Goal: Information Seeking & Learning: Learn about a topic

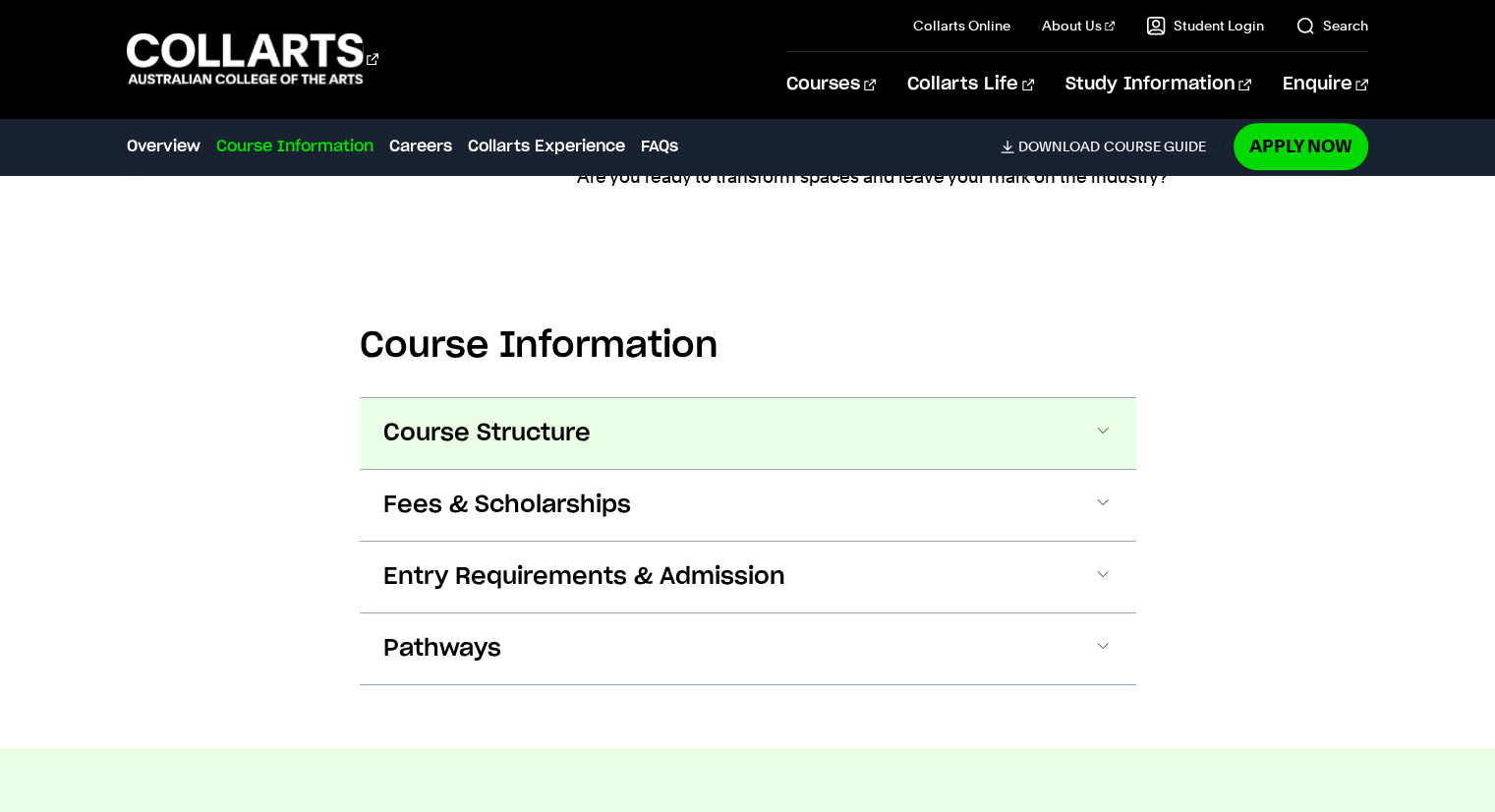
click at [449, 447] on span "Course Structure" at bounding box center [487, 434] width 208 height 32
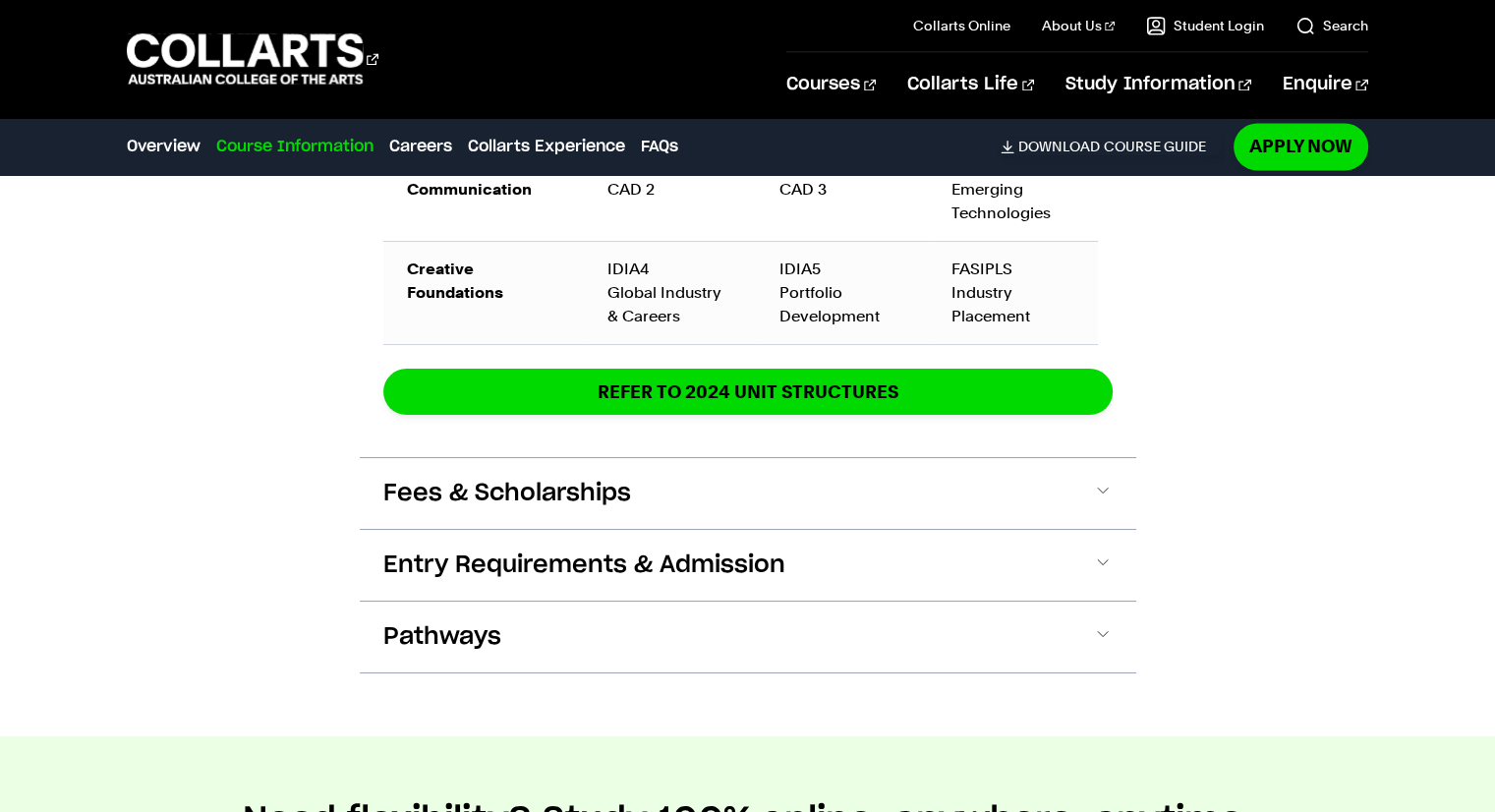
scroll to position [3364, 0]
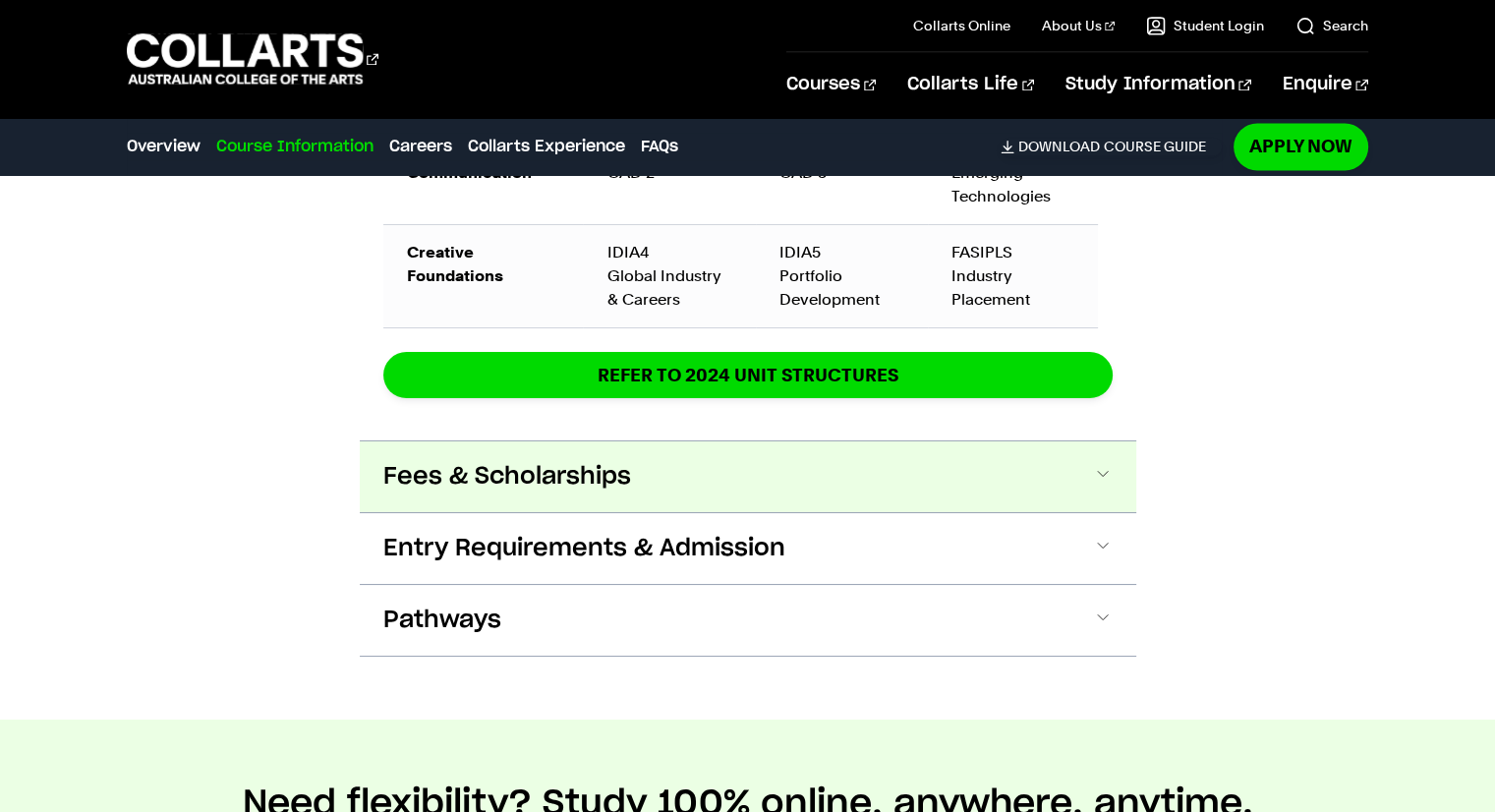
click at [574, 469] on span "Fees & Scholarships" at bounding box center [507, 477] width 248 height 32
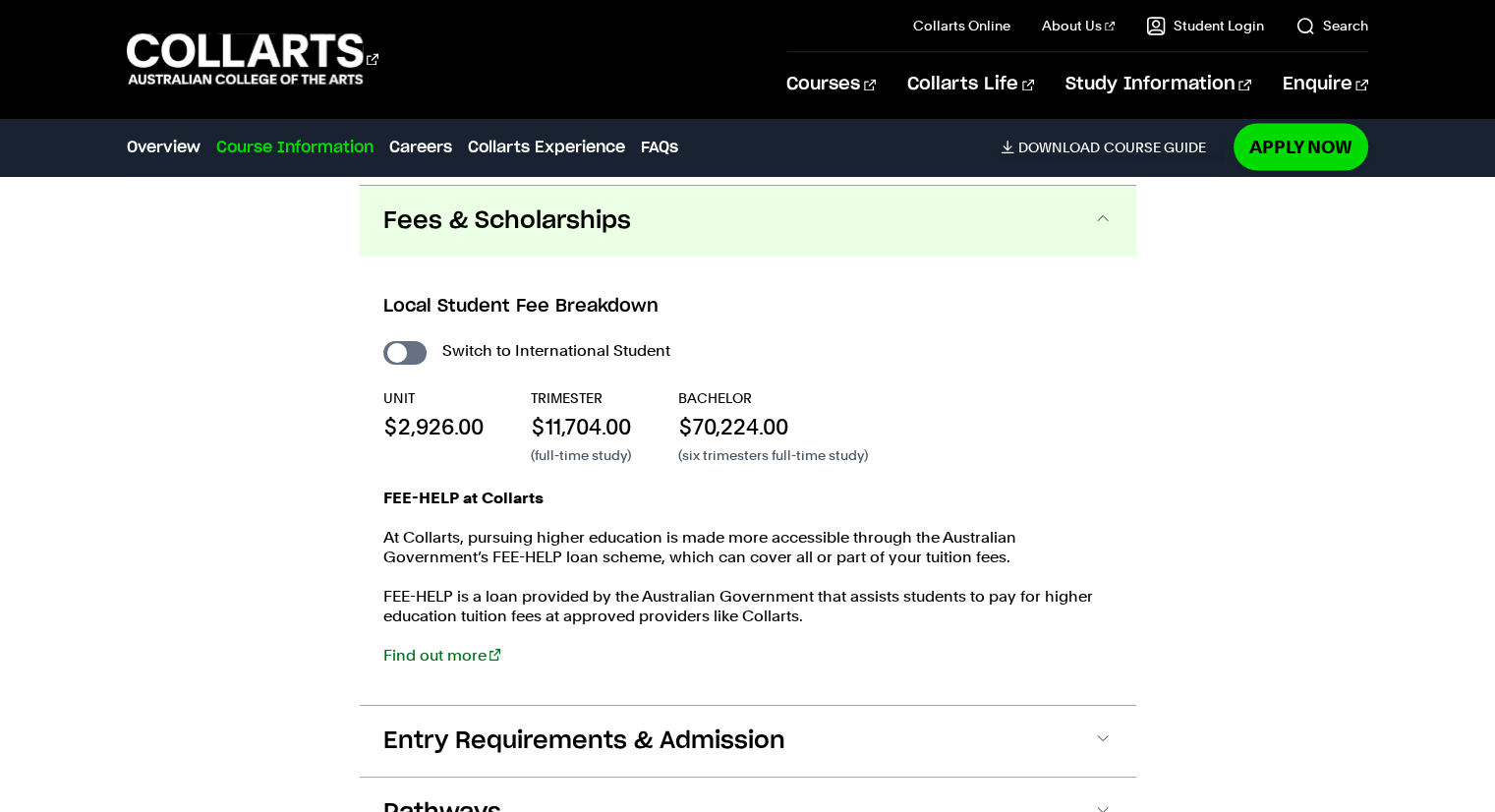
scroll to position [3625, 0]
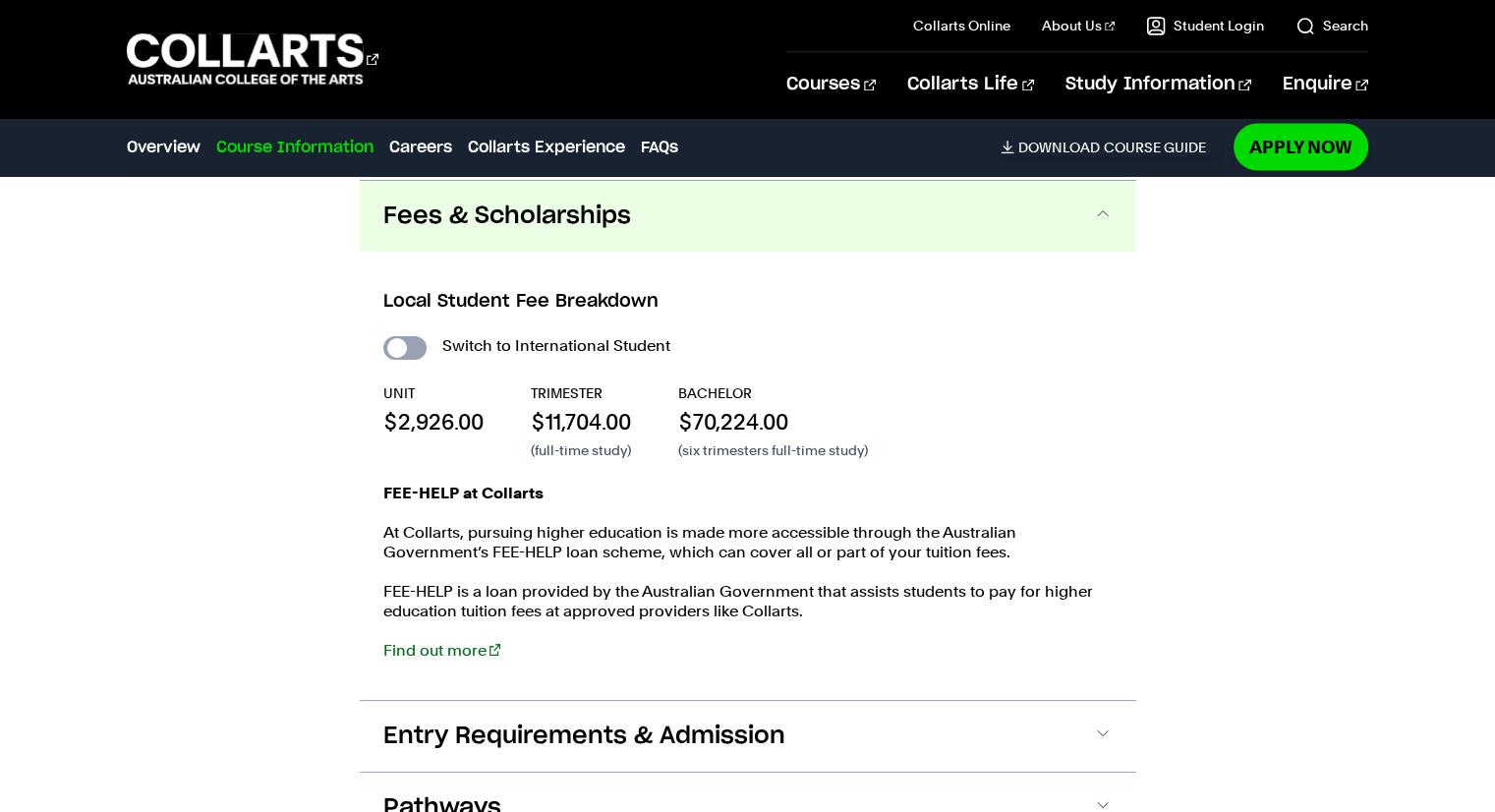
click at [397, 342] on input "International Student" at bounding box center [404, 348] width 43 height 24
checkbox input "true"
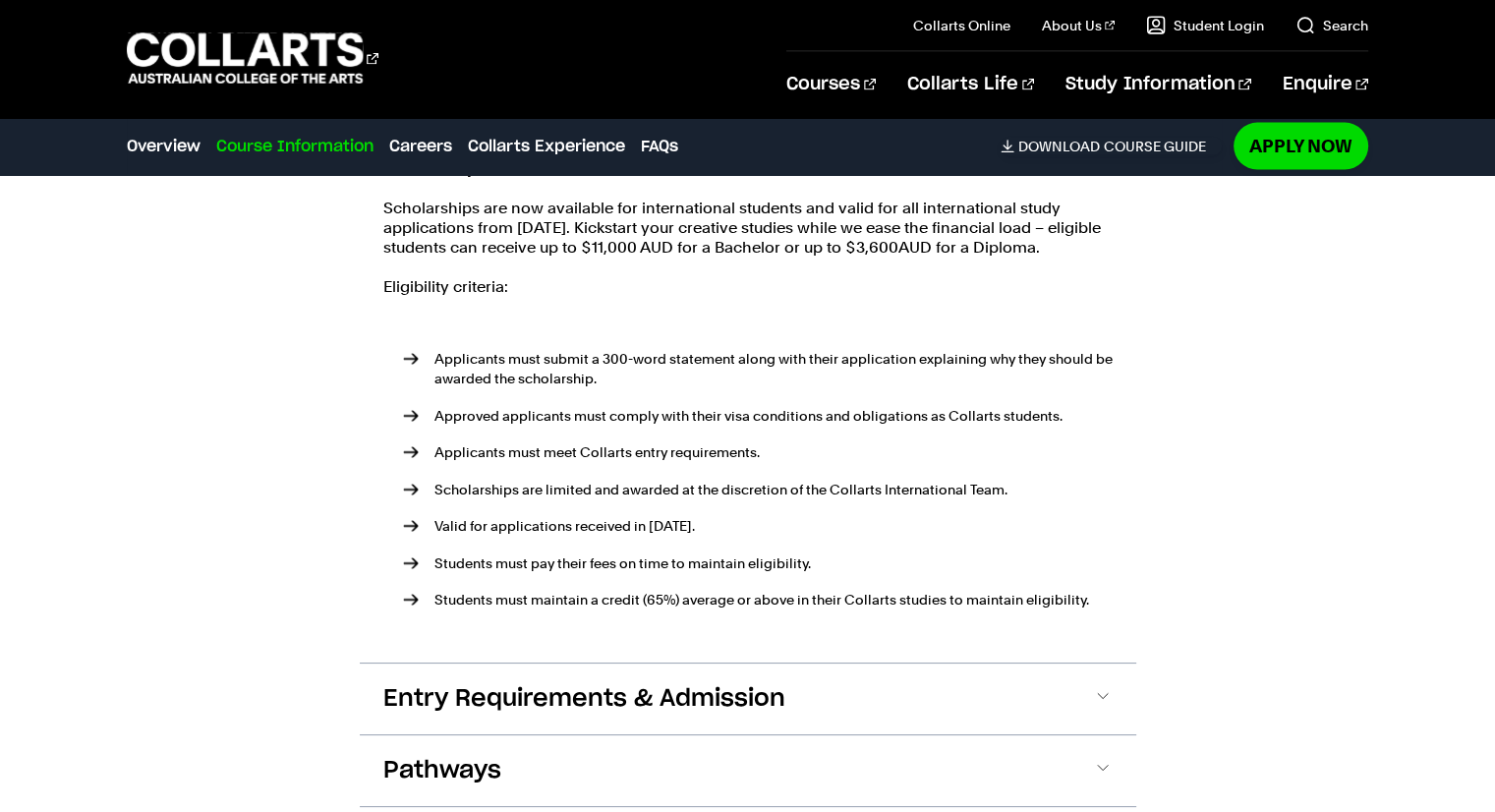
scroll to position [4509, 0]
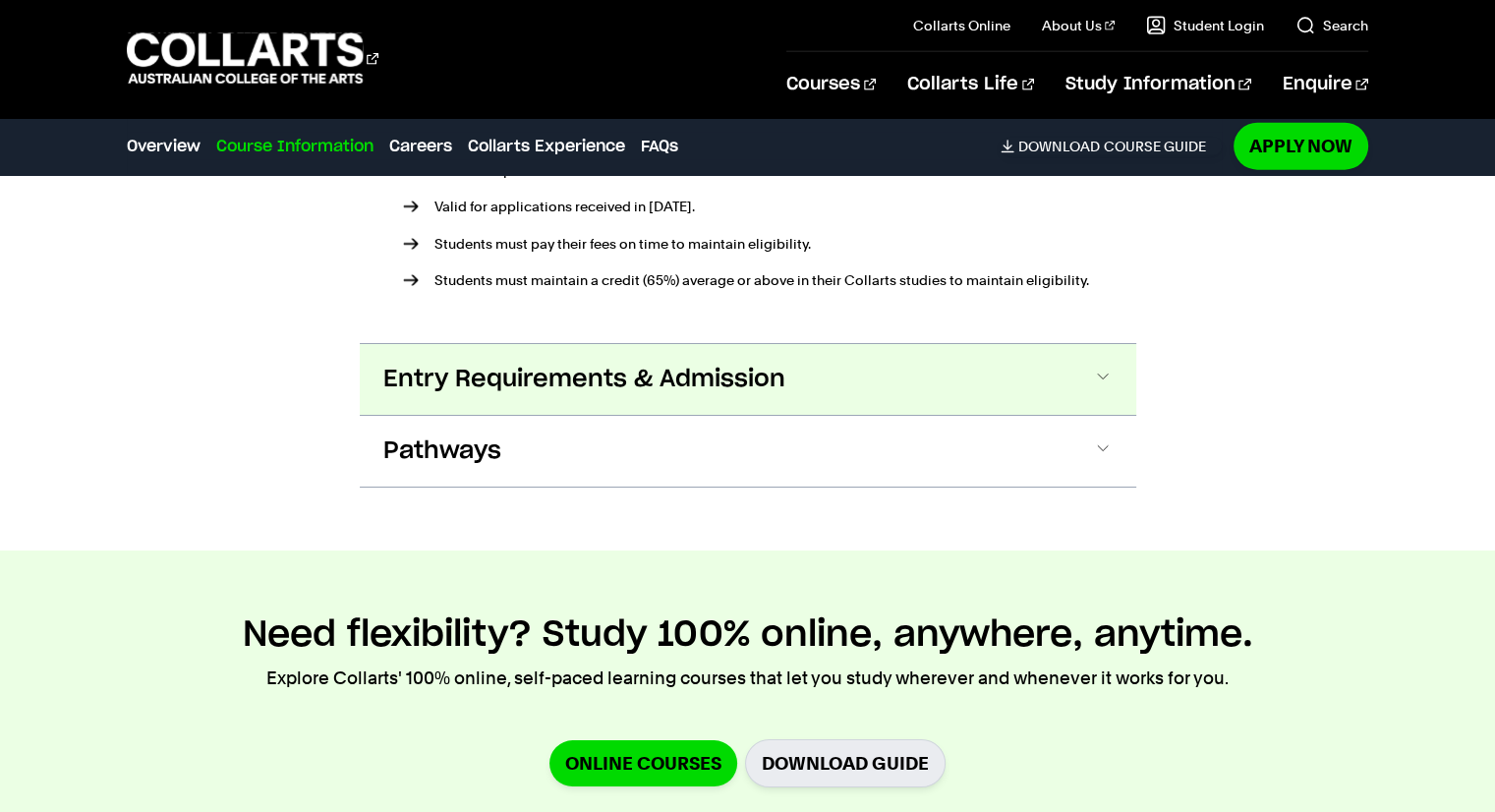
click at [464, 396] on button "Entry Requirements & Admission" at bounding box center [748, 379] width 776 height 71
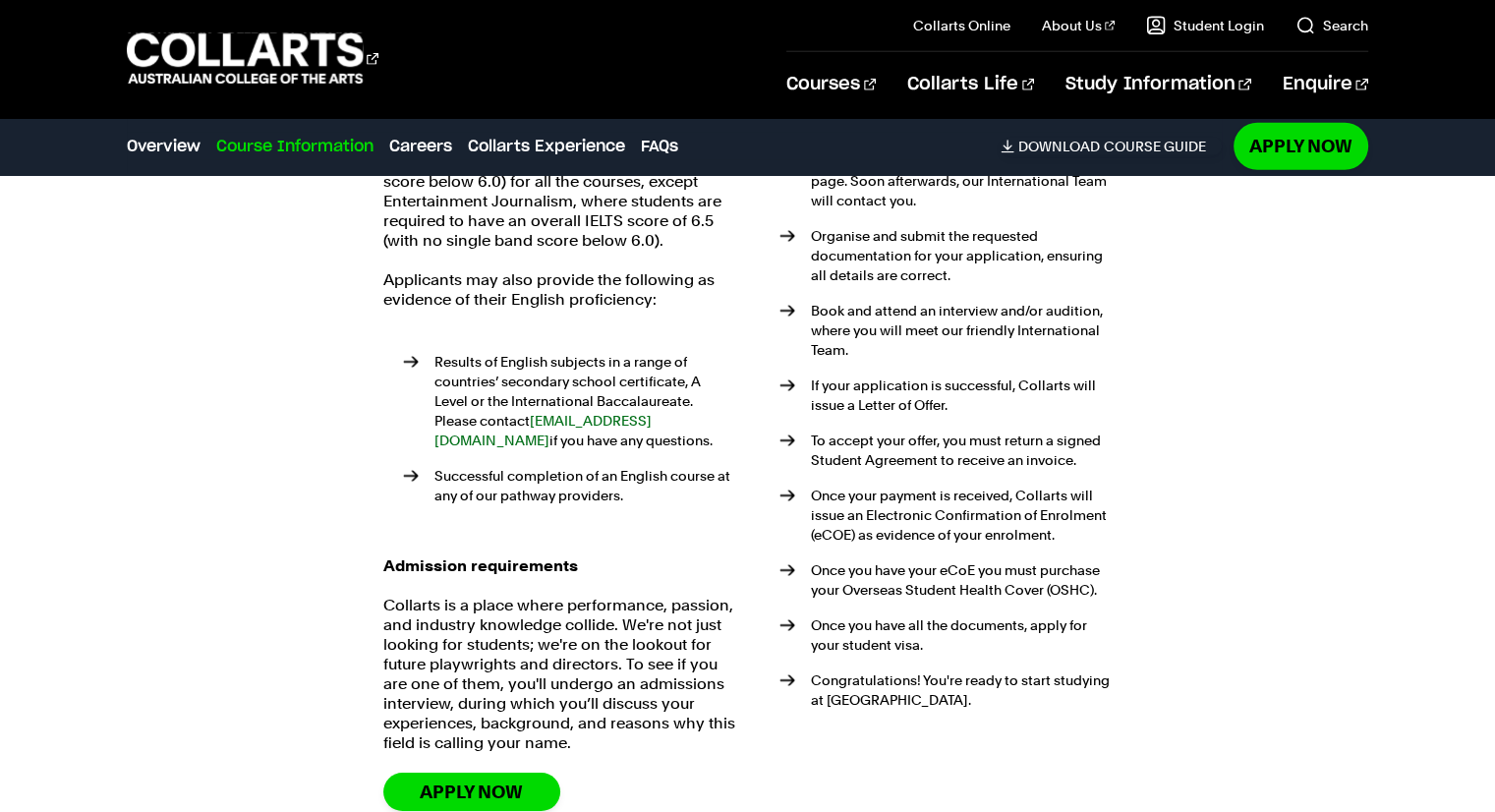
scroll to position [5752, 0]
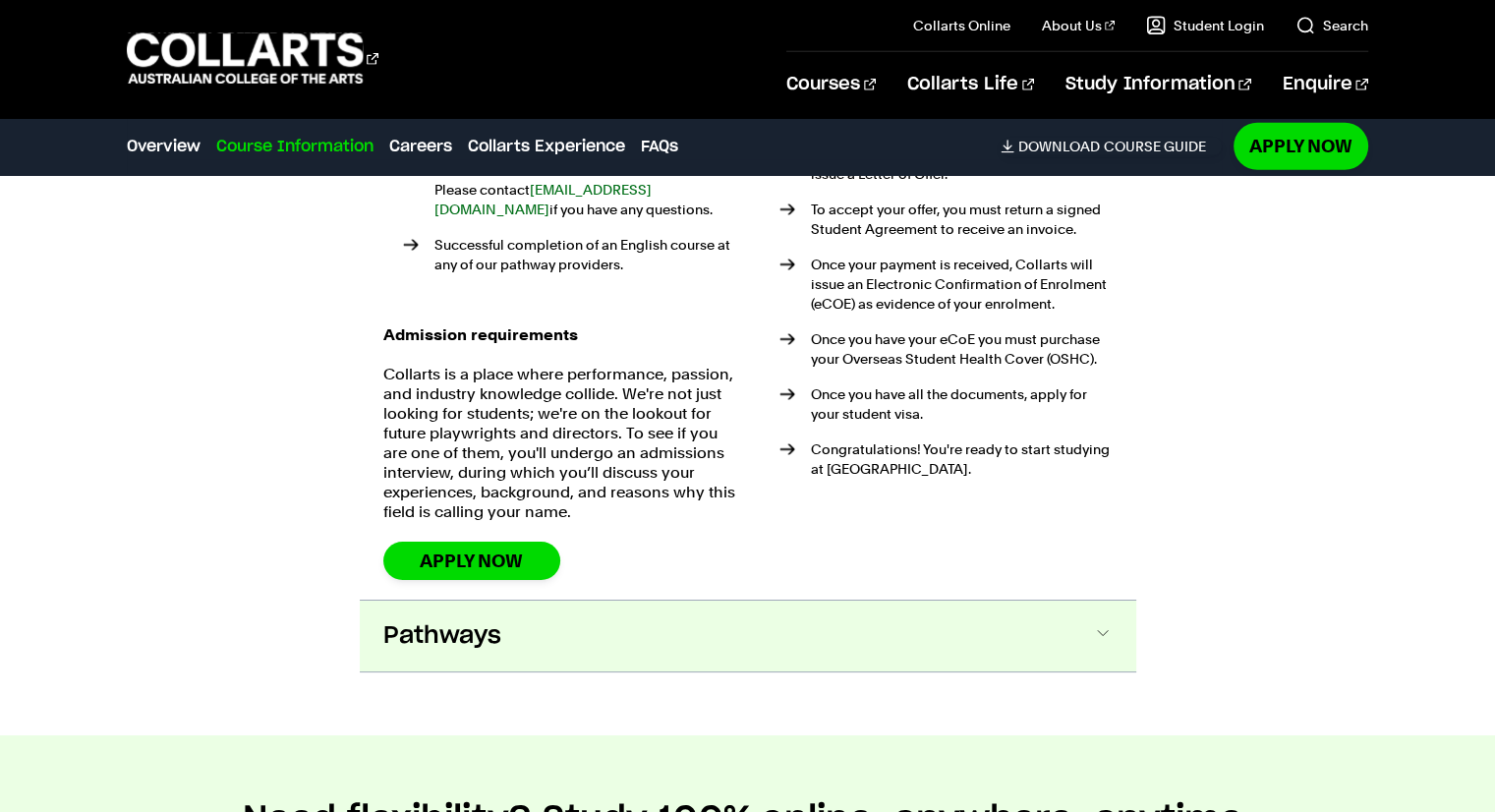
click at [490, 601] on button "Pathways" at bounding box center [748, 635] width 776 height 71
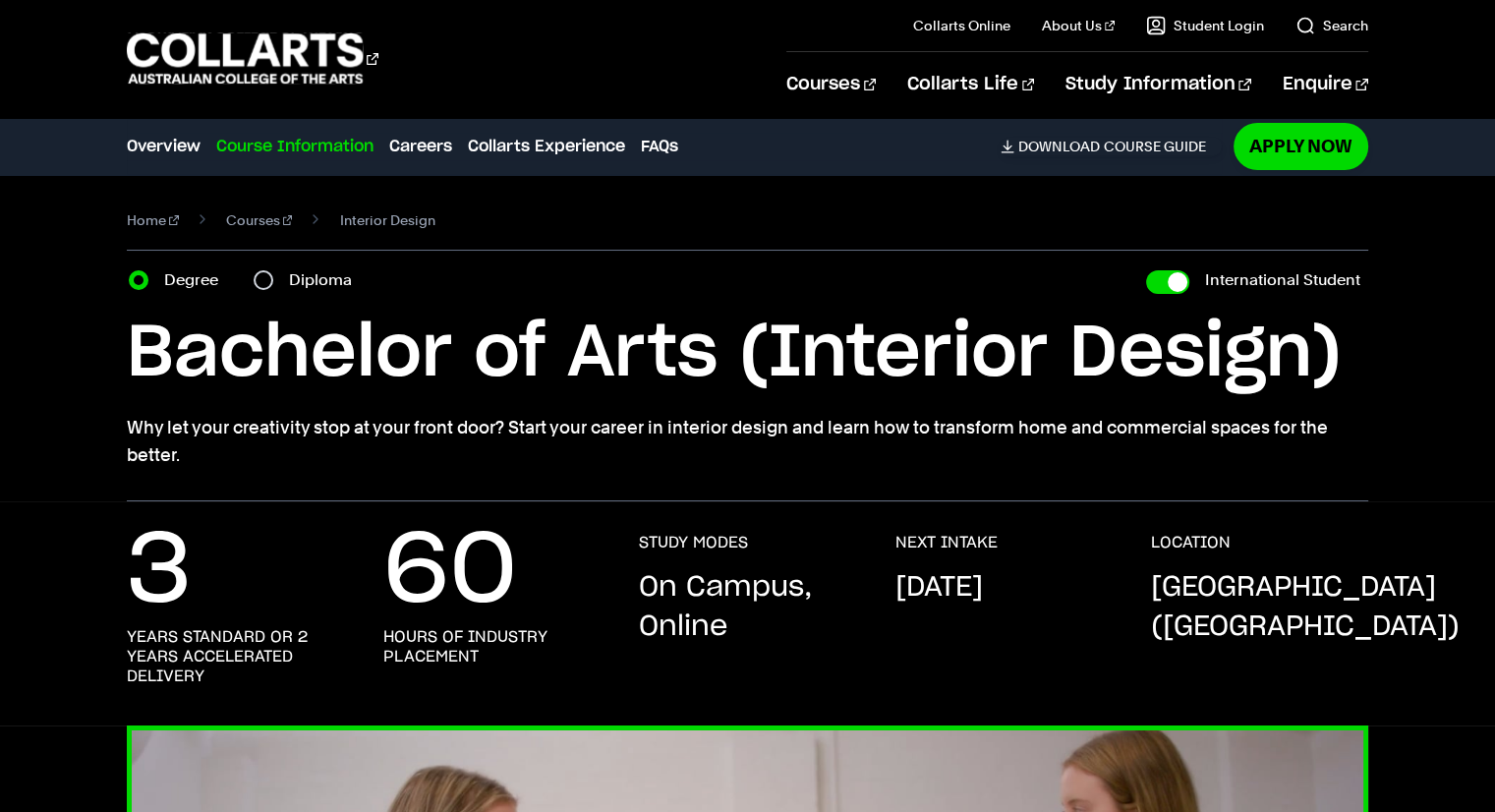
scroll to position [0, 0]
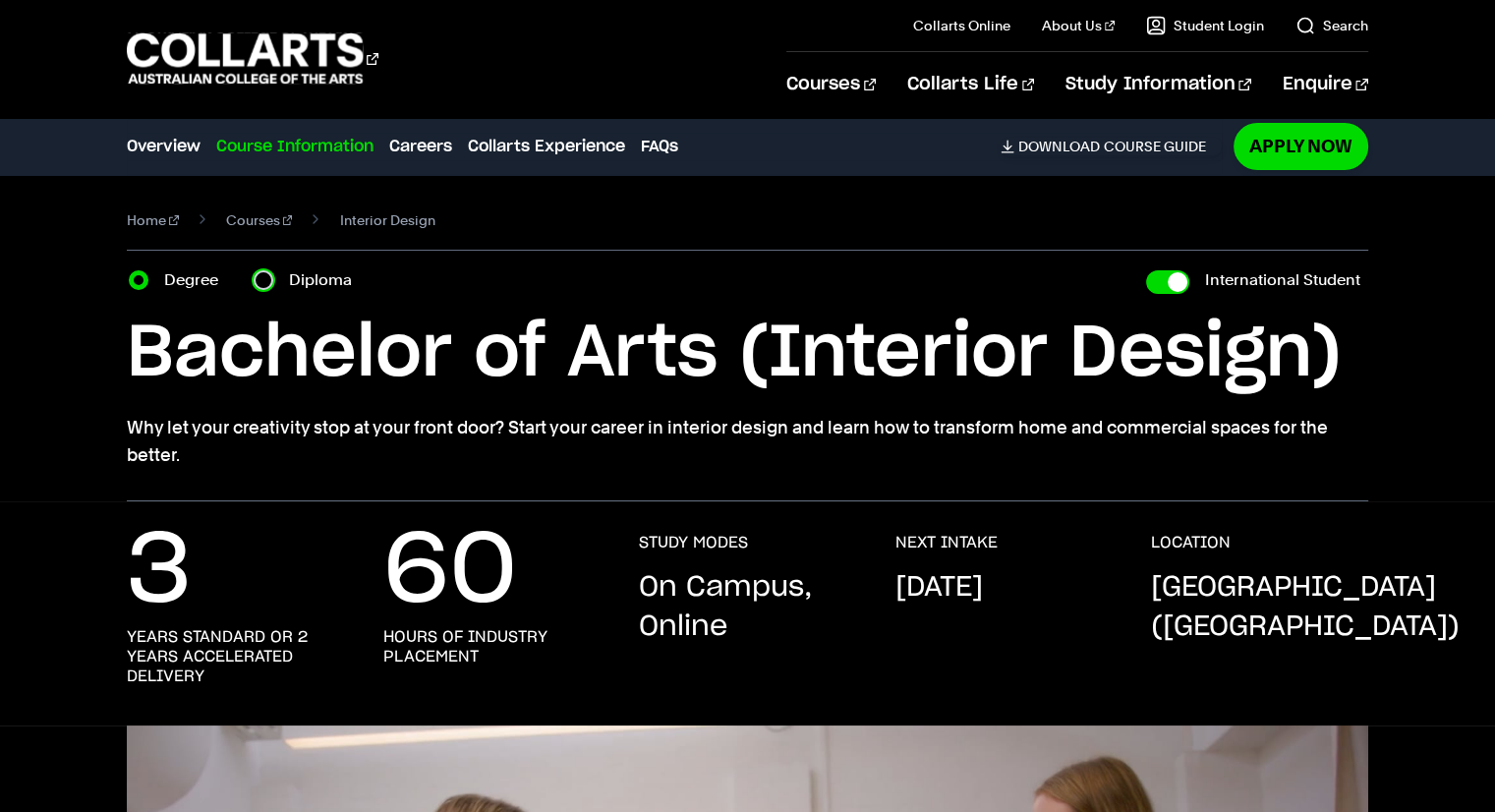
click at [266, 282] on input "Diploma" at bounding box center [263, 280] width 20 height 20
radio input "true"
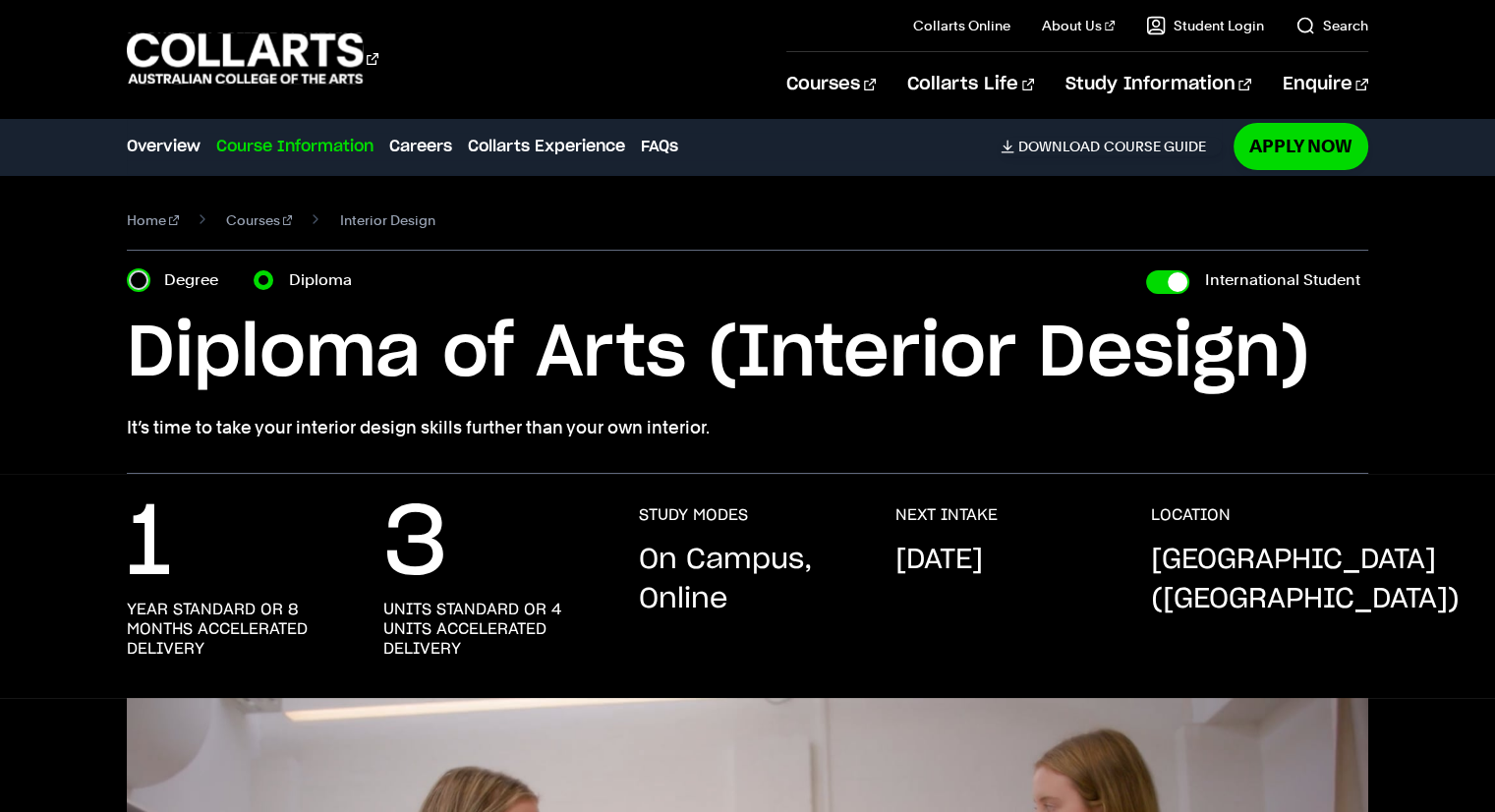
click at [142, 280] on input "Degree" at bounding box center [139, 280] width 20 height 20
radio input "true"
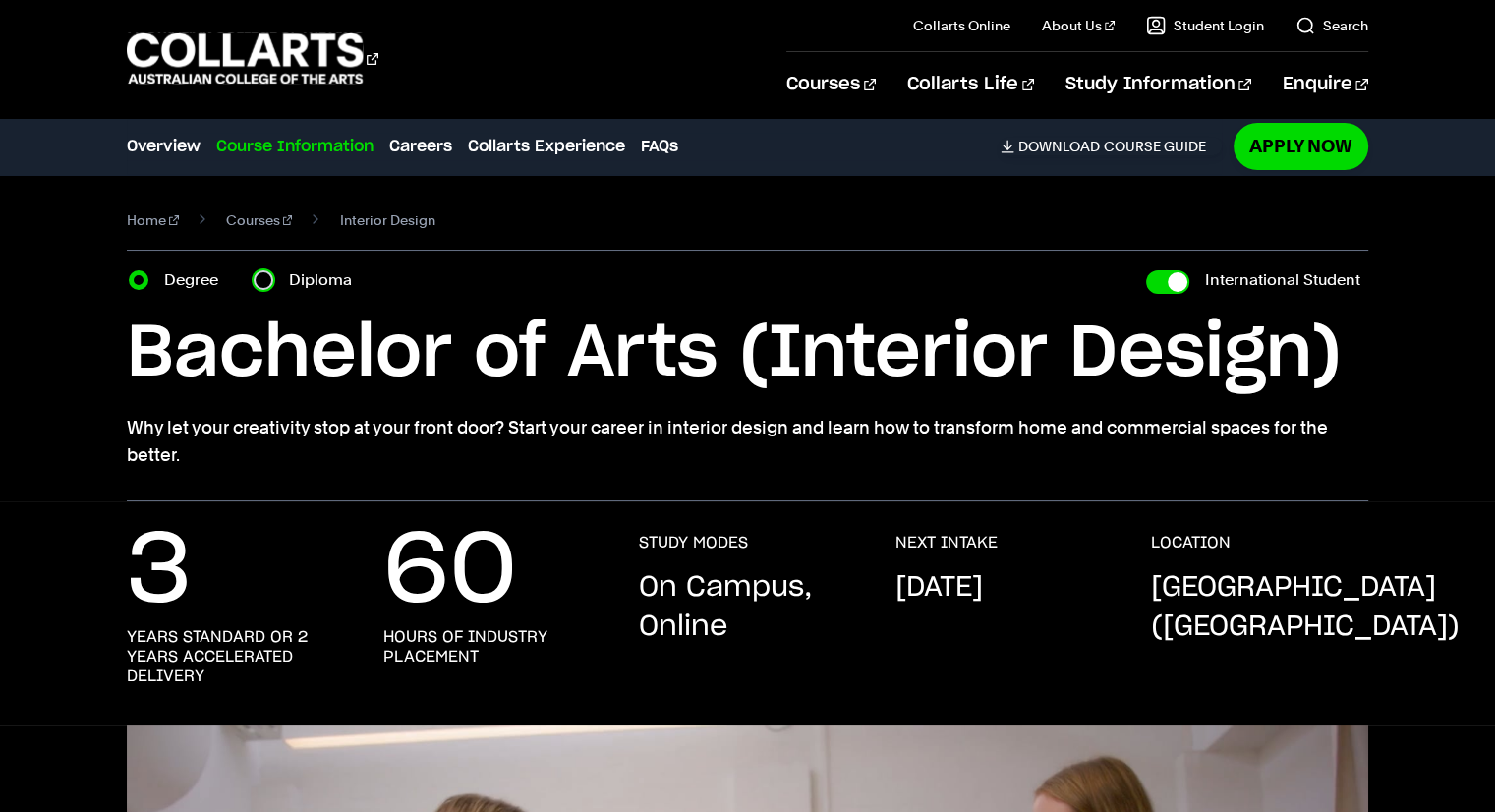
click at [258, 280] on input "Diploma" at bounding box center [263, 280] width 20 height 20
radio input "true"
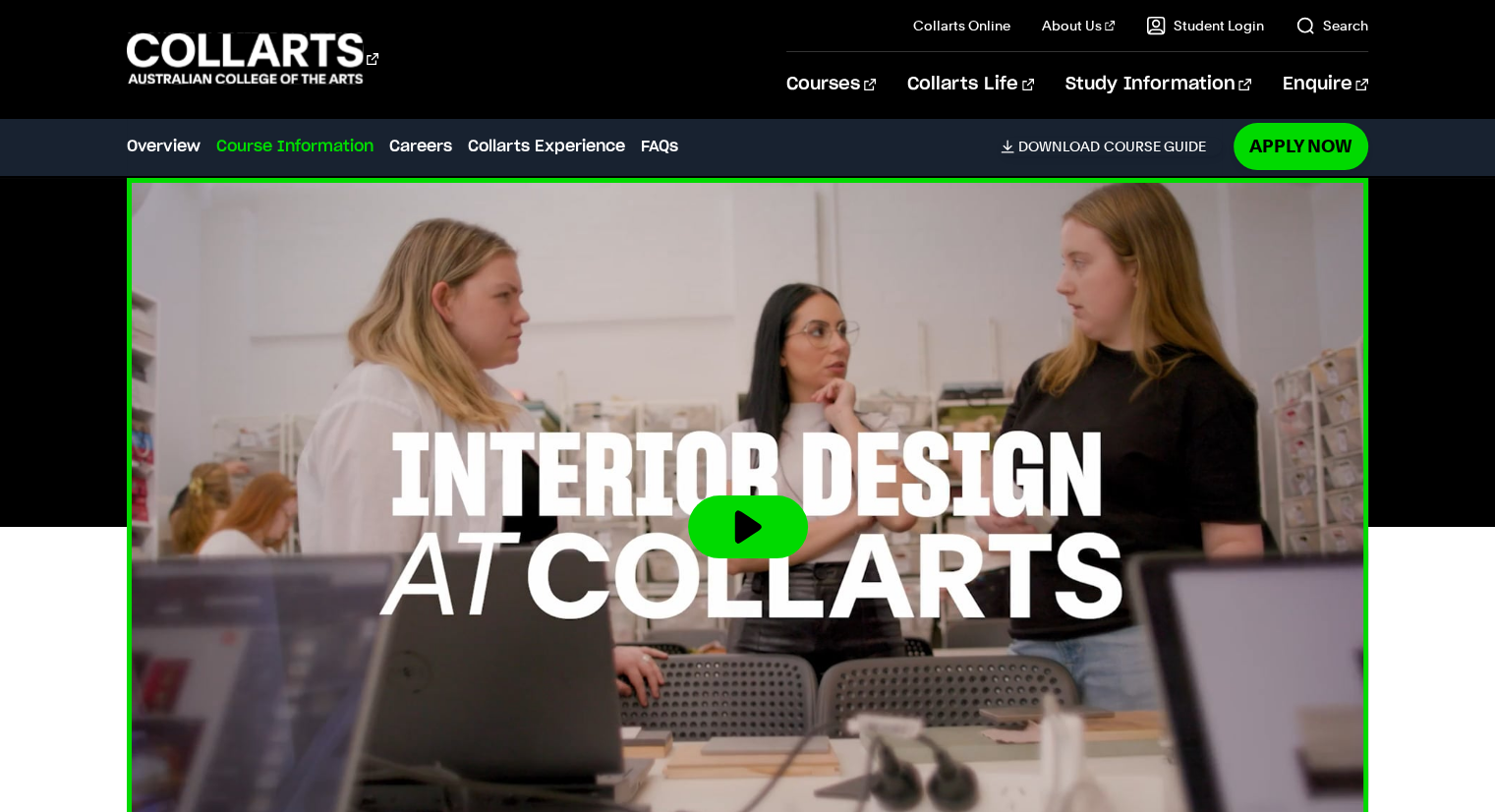
scroll to position [491, 0]
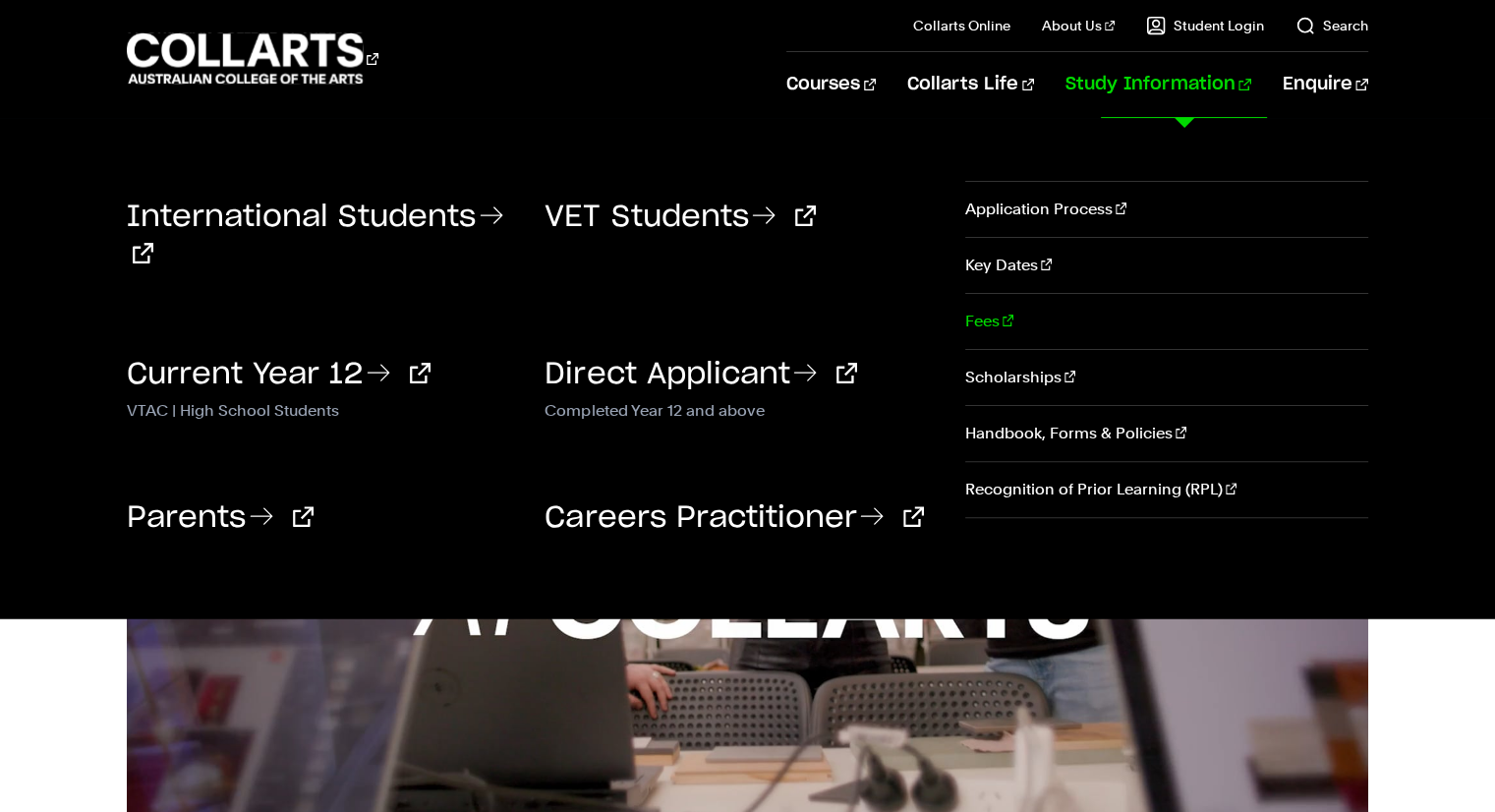
click at [993, 325] on link "Fees" at bounding box center [1167, 321] width 403 height 55
click at [967, 321] on link "Fees" at bounding box center [1167, 321] width 403 height 55
click at [992, 382] on link "Scholarships" at bounding box center [1167, 377] width 403 height 55
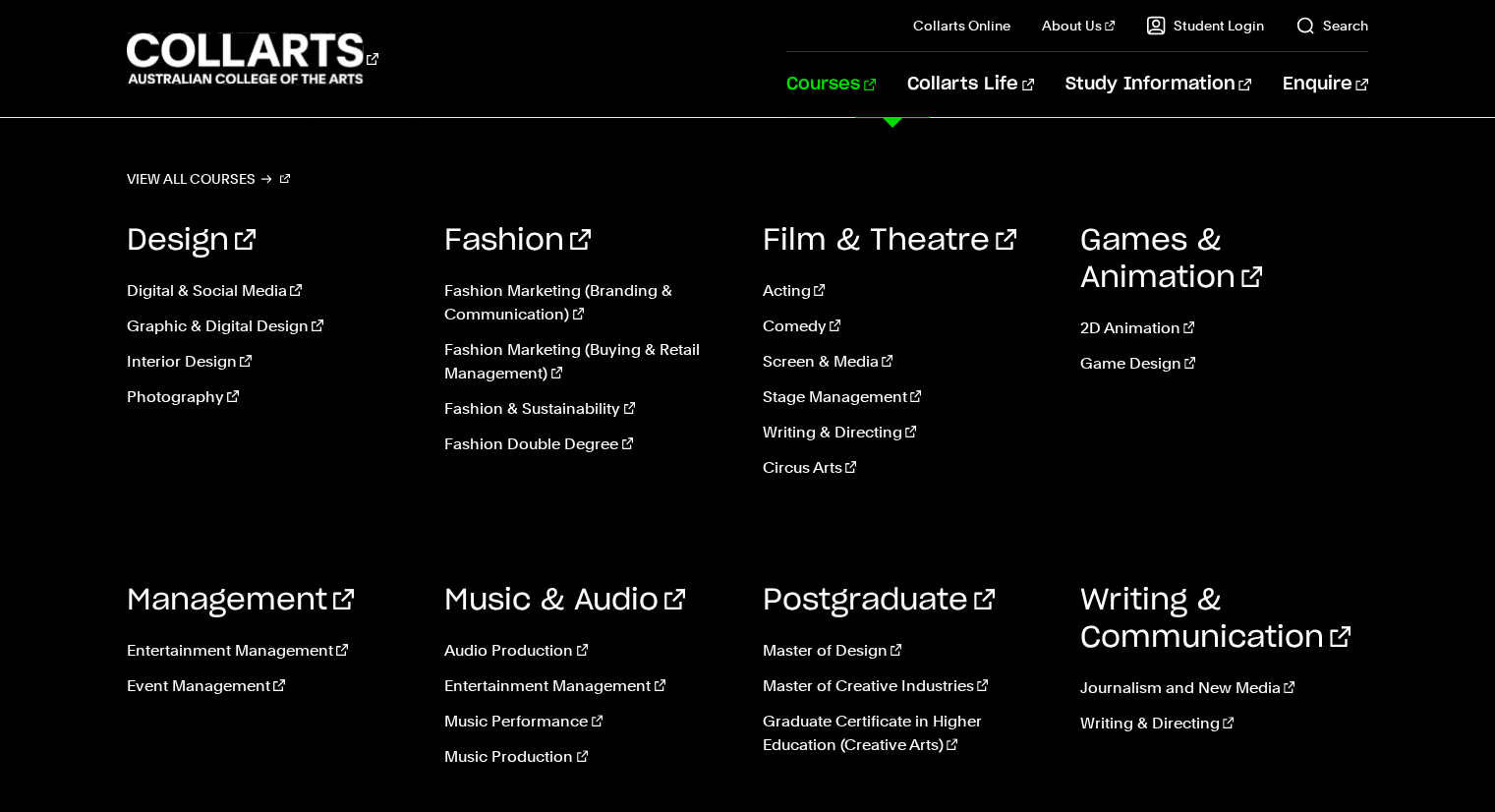
scroll to position [294, 0]
click at [158, 359] on link "Interior Design" at bounding box center [270, 362] width 288 height 24
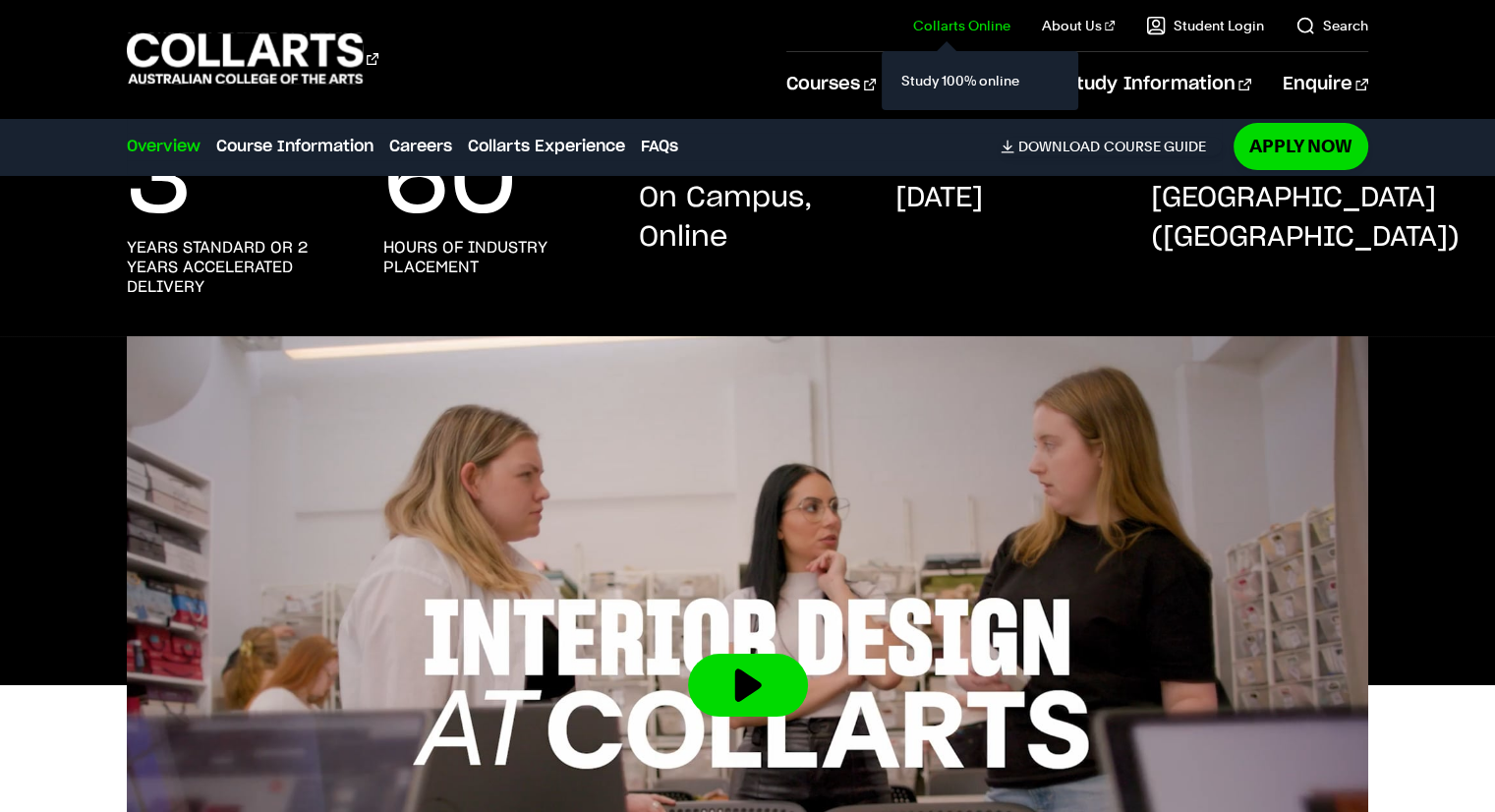
scroll to position [294, 0]
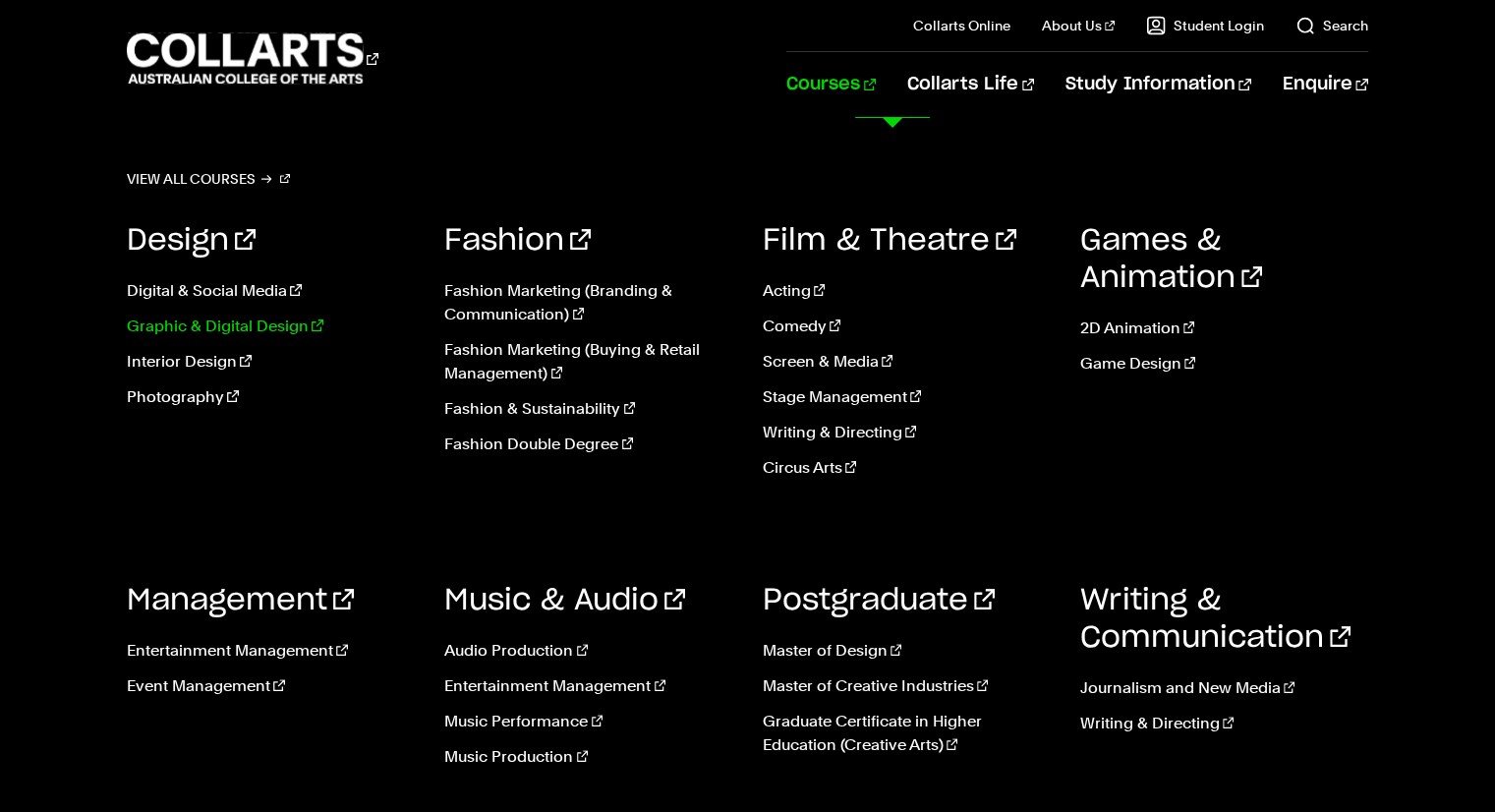
click at [162, 321] on link "Graphic & Digital Design" at bounding box center [270, 326] width 288 height 24
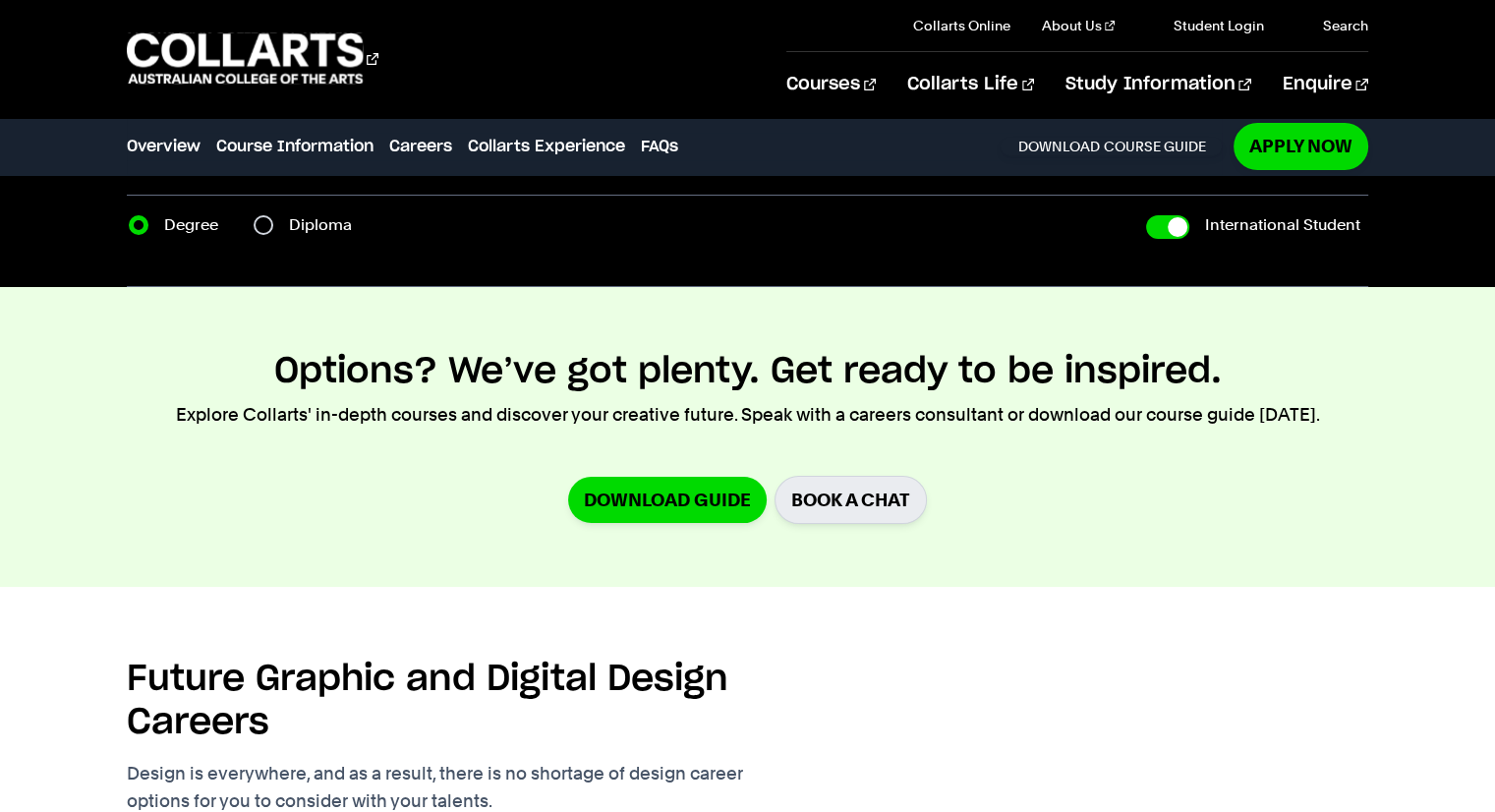
checkbox input "true"
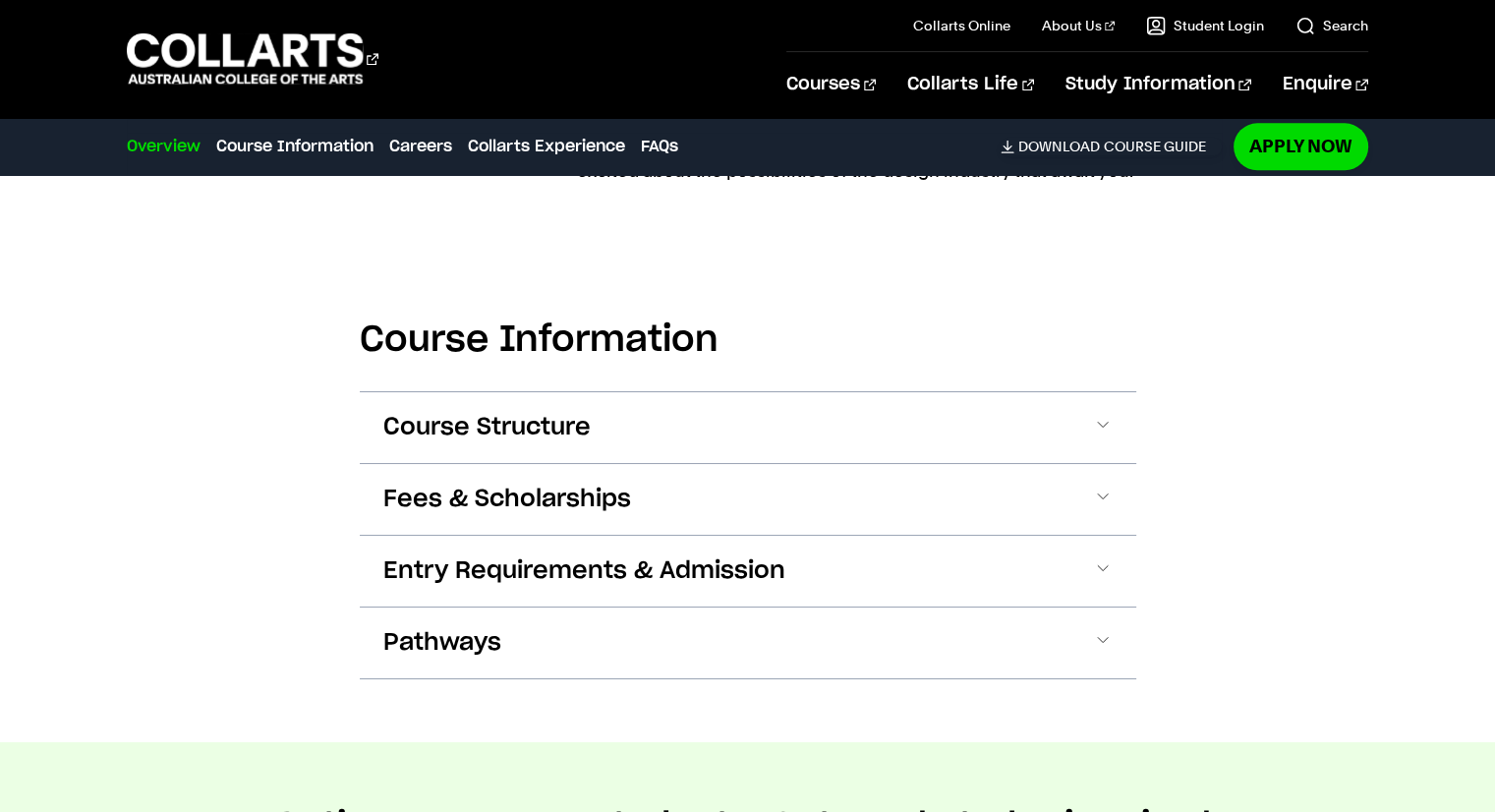
scroll to position [2162, 0]
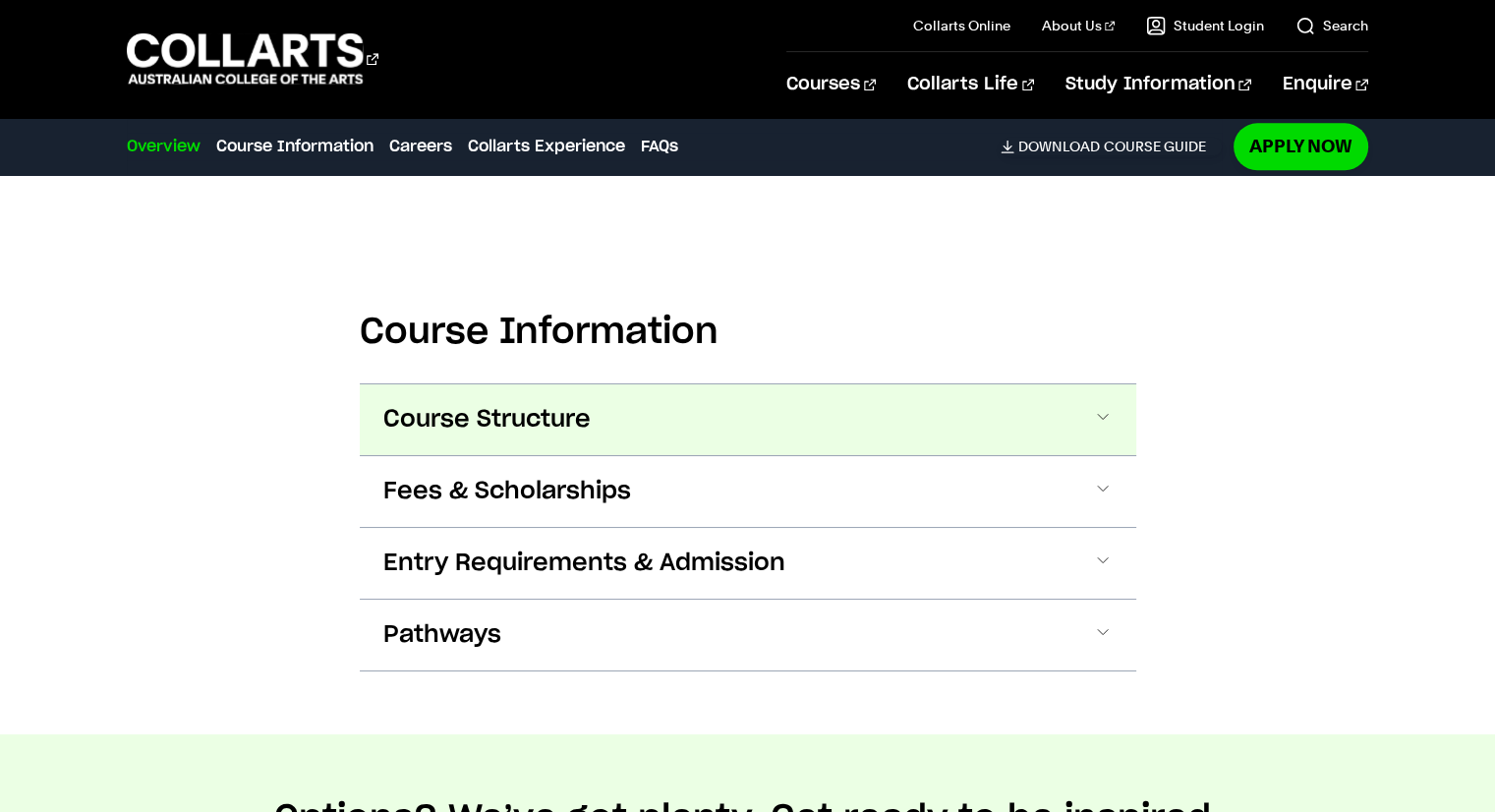
click at [683, 386] on button "Course Structure" at bounding box center [748, 419] width 776 height 71
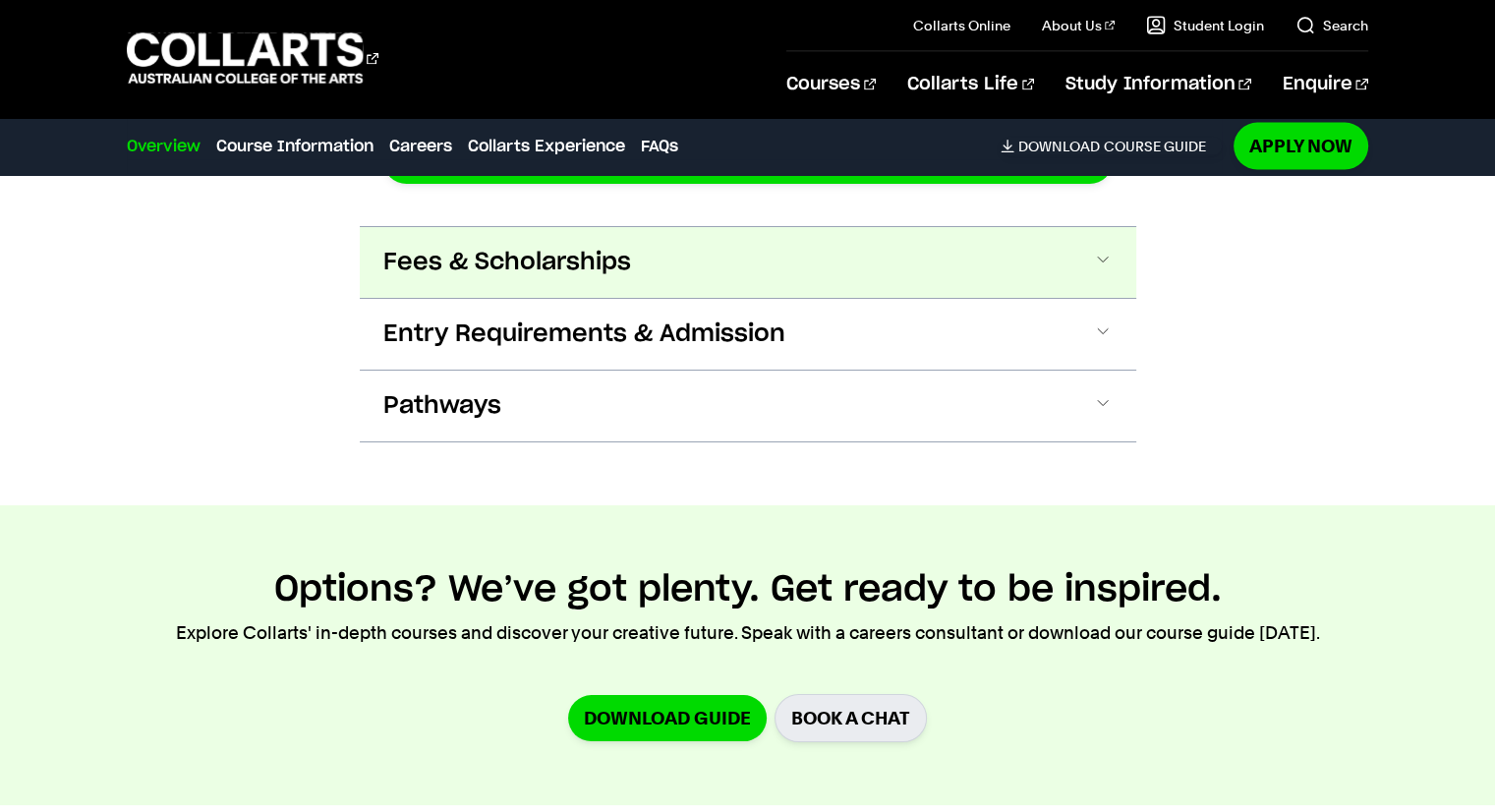
click at [661, 233] on button "Fees & Scholarships" at bounding box center [748, 262] width 776 height 71
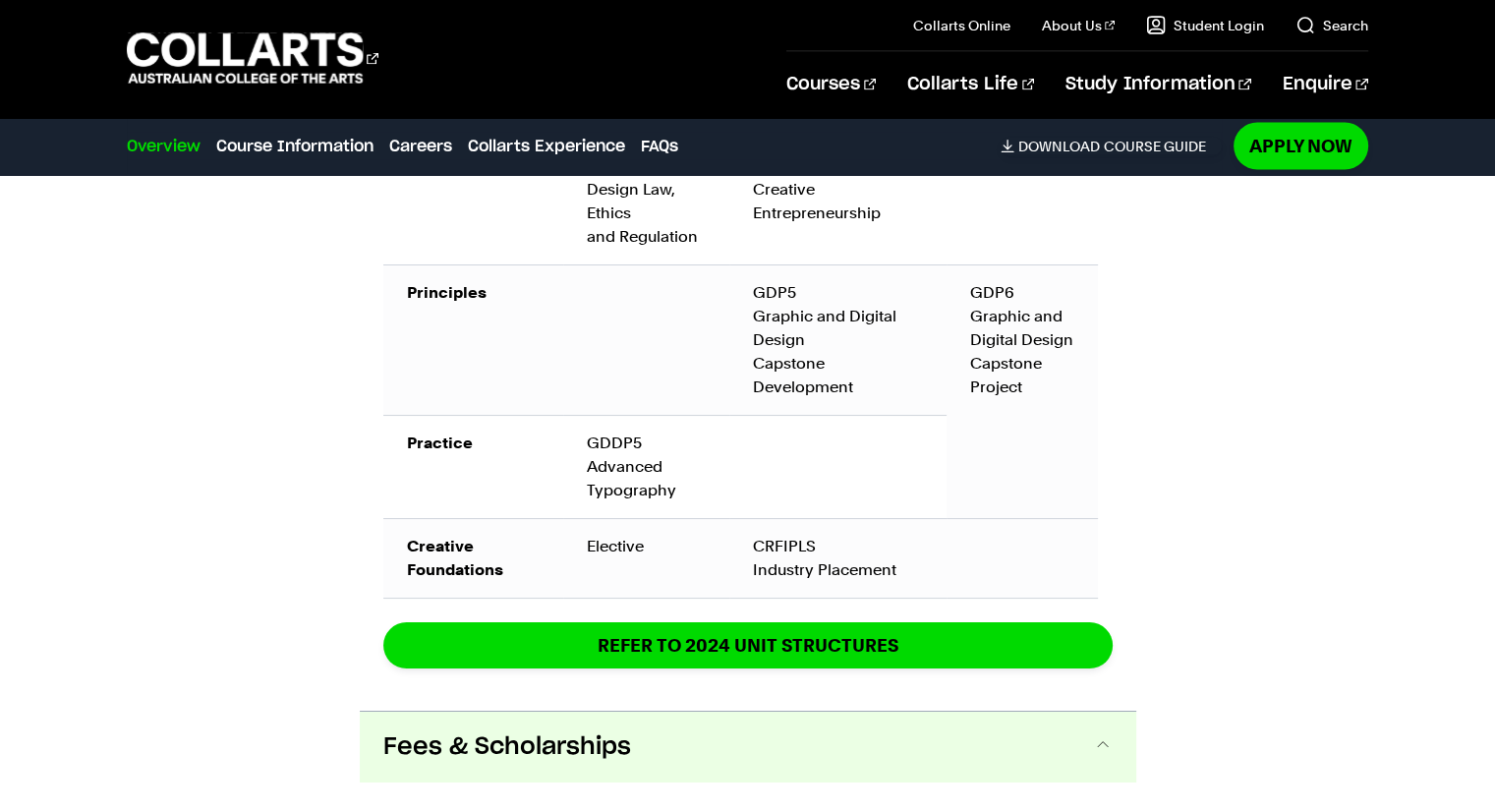
scroll to position [4298, 0]
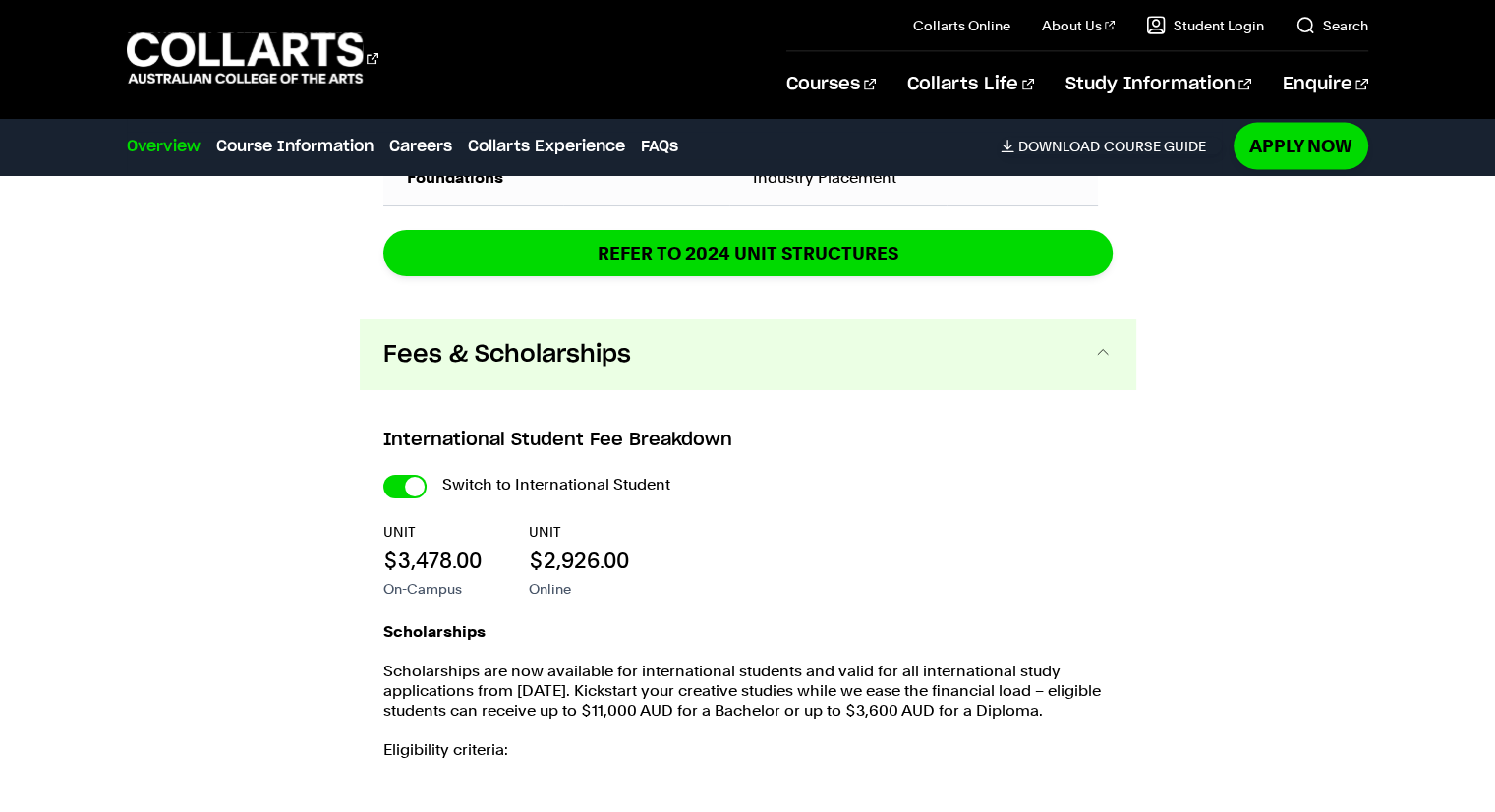
click at [410, 471] on div "Switch to International Student" at bounding box center [748, 485] width 730 height 28
click at [410, 475] on input "International Student" at bounding box center [404, 487] width 43 height 24
checkbox input "false"
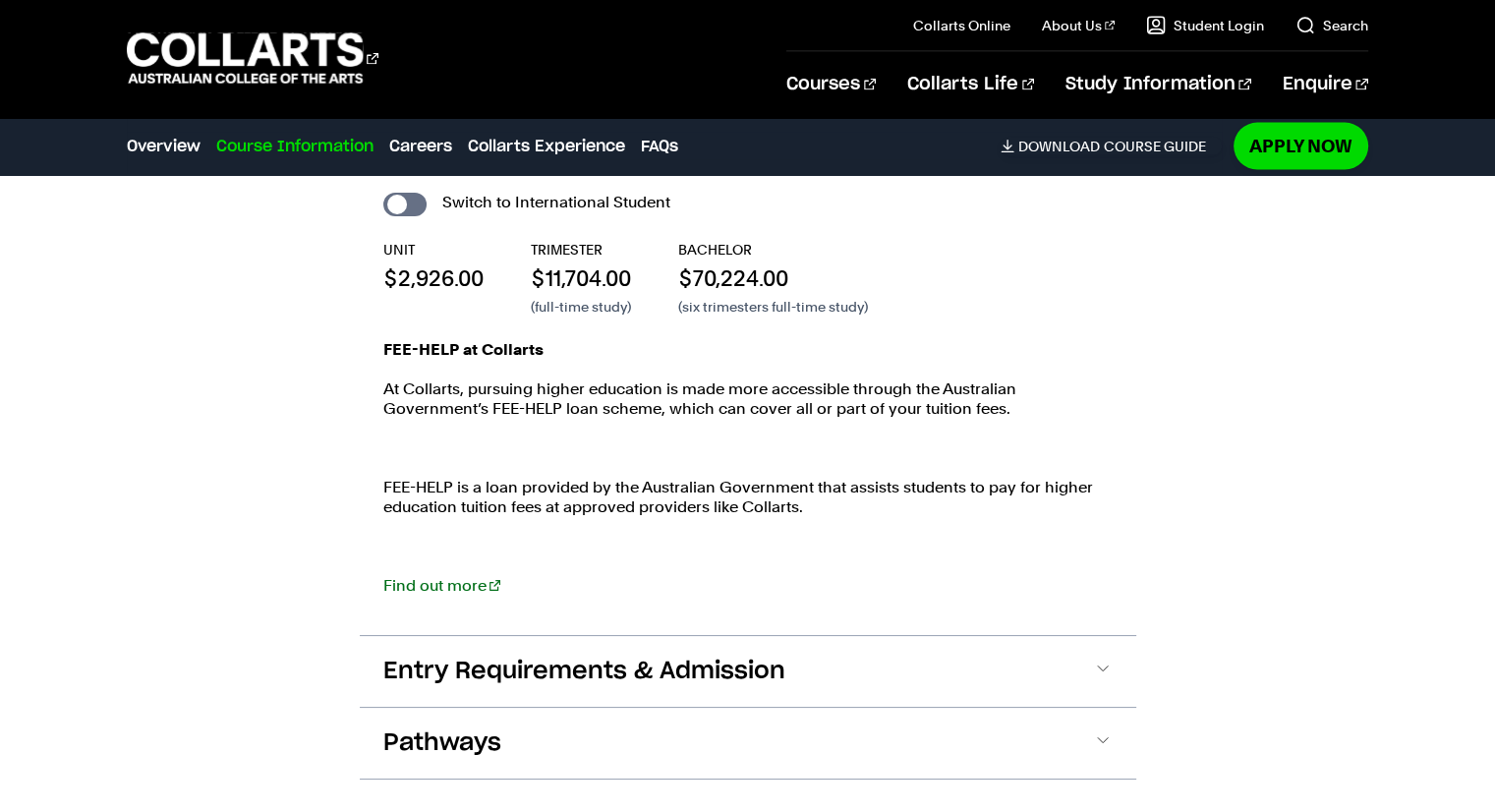
scroll to position [3808, 0]
